Goal: Entertainment & Leisure: Consume media (video, audio)

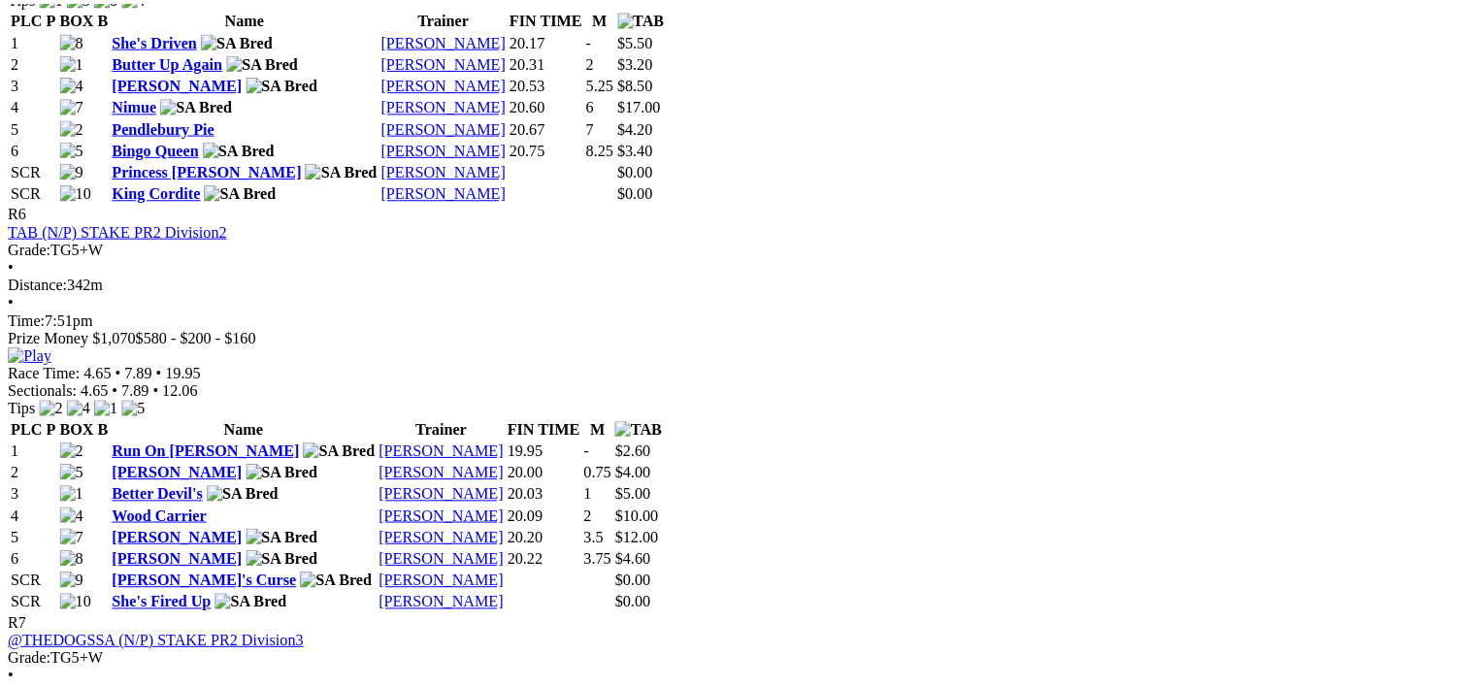
scroll to position [2729, 0]
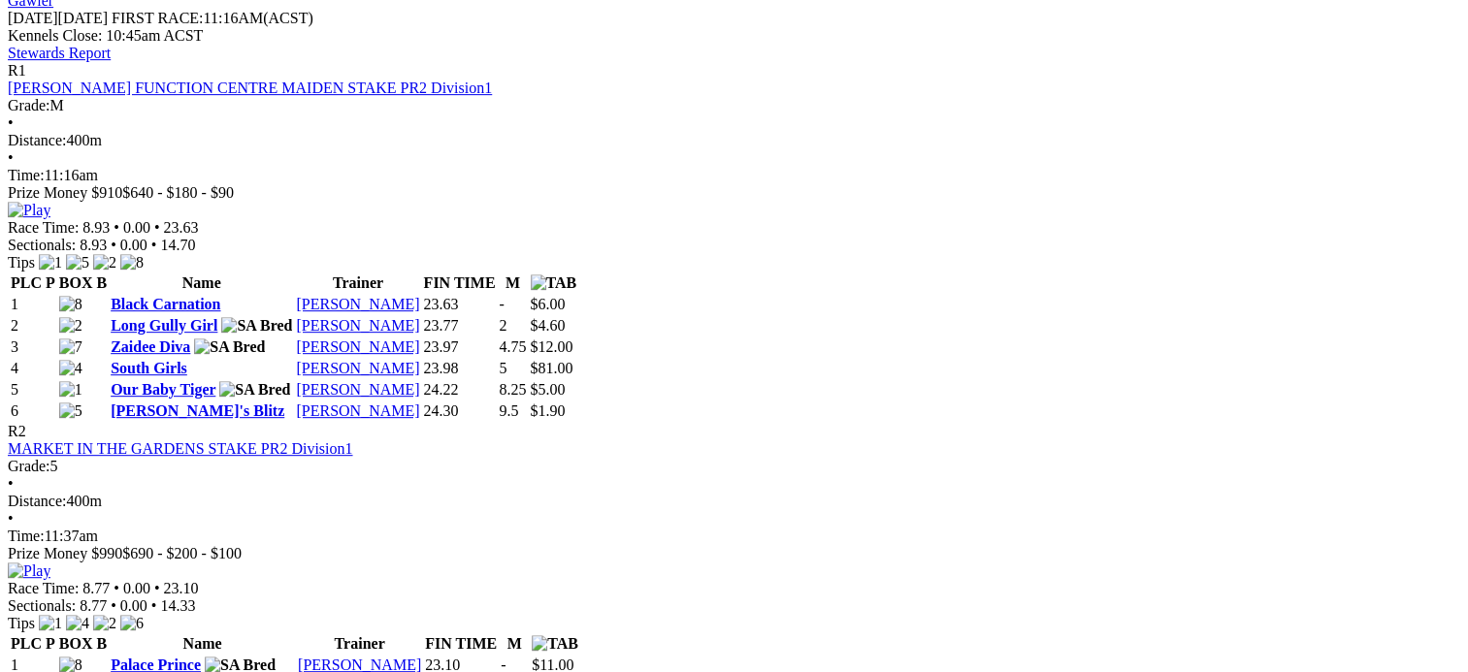
scroll to position [1329, 0]
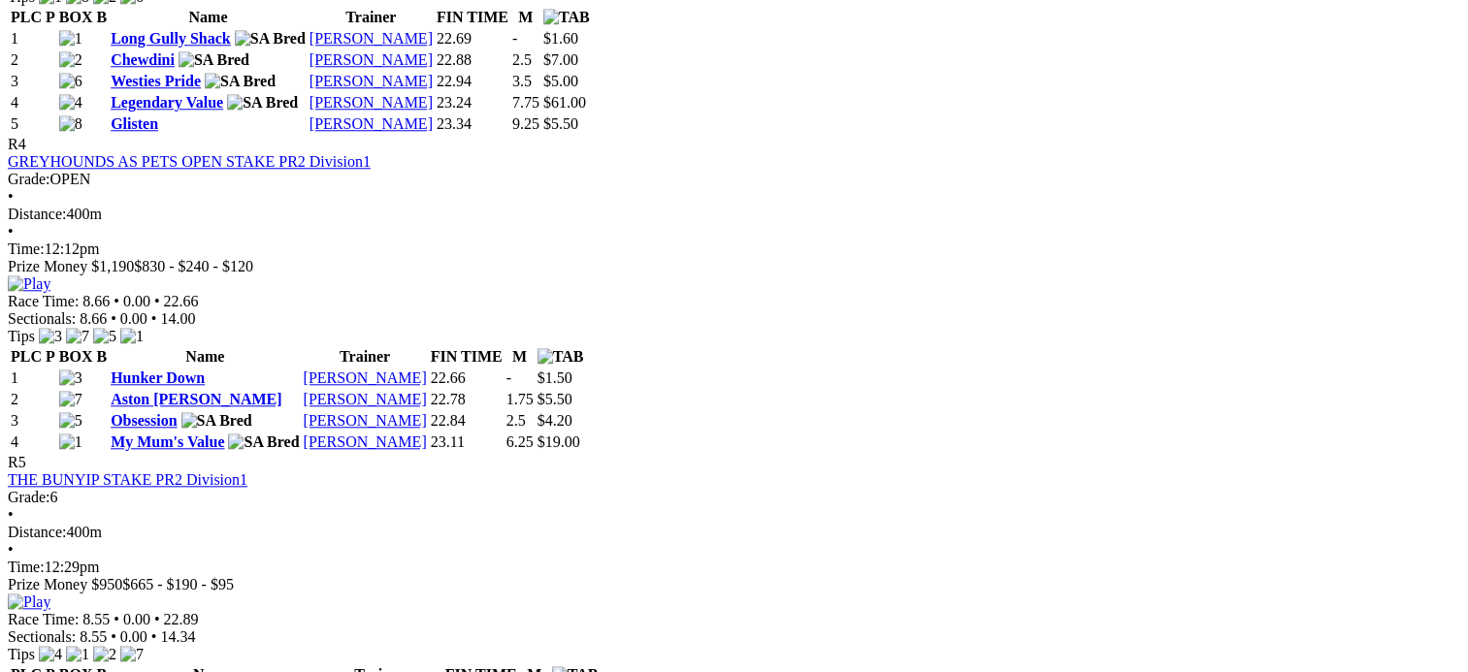
scroll to position [1822, 0]
